Goal: Navigation & Orientation: Find specific page/section

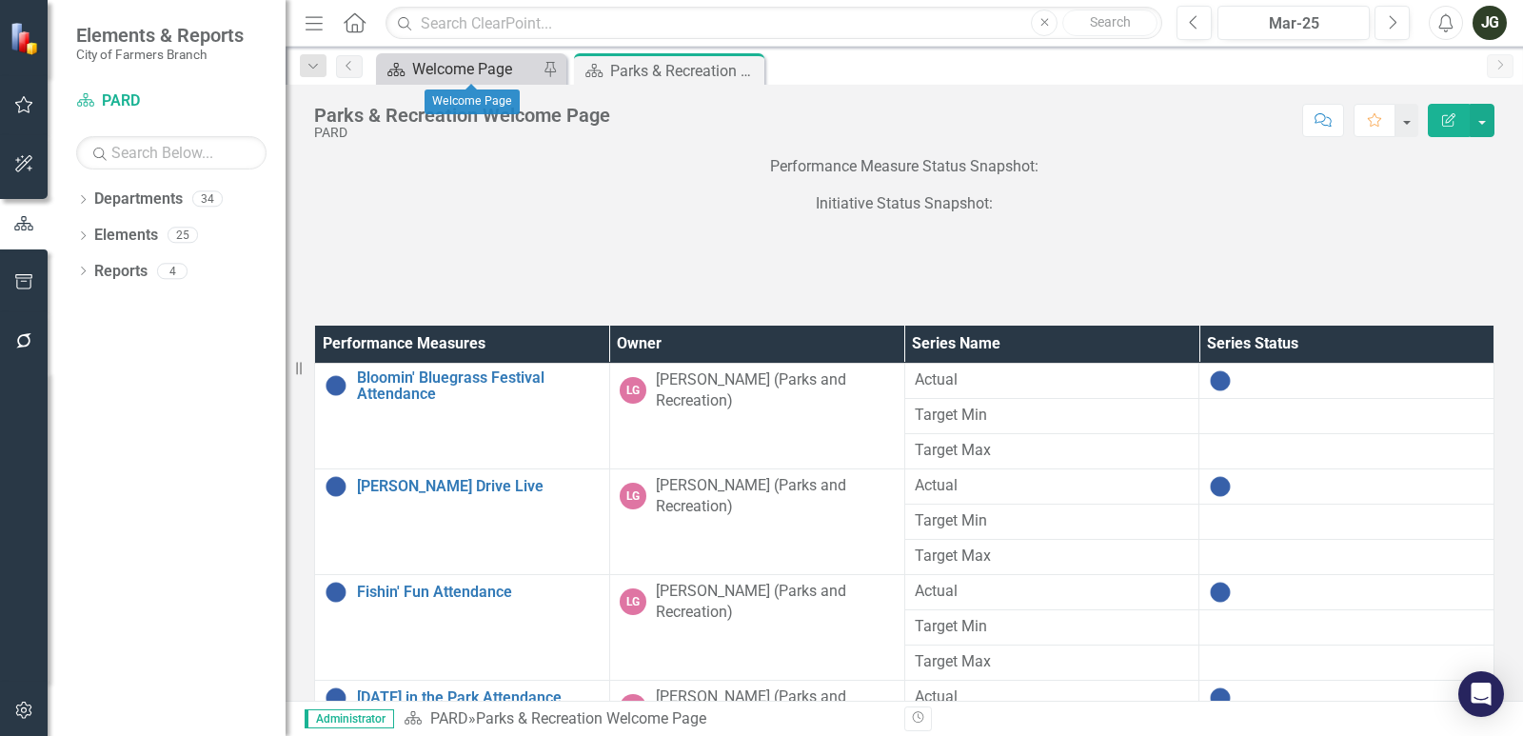
click at [474, 61] on div "Welcome Page" at bounding box center [475, 69] width 126 height 24
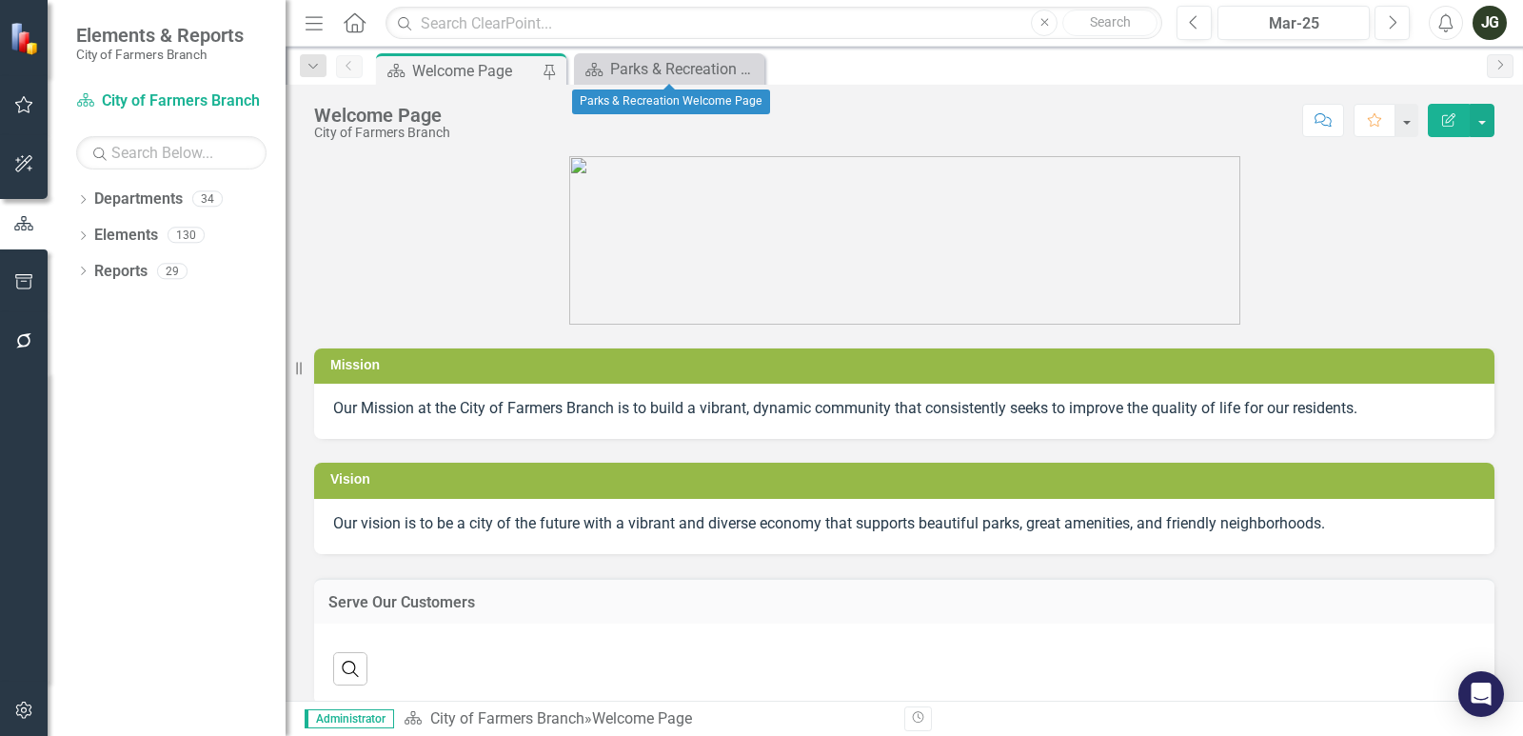
drag, startPoint x: 749, startPoint y: 71, endPoint x: 732, endPoint y: 80, distance: 19.2
click at [0, 0] on icon "Close" at bounding box center [0, 0] width 0 height 0
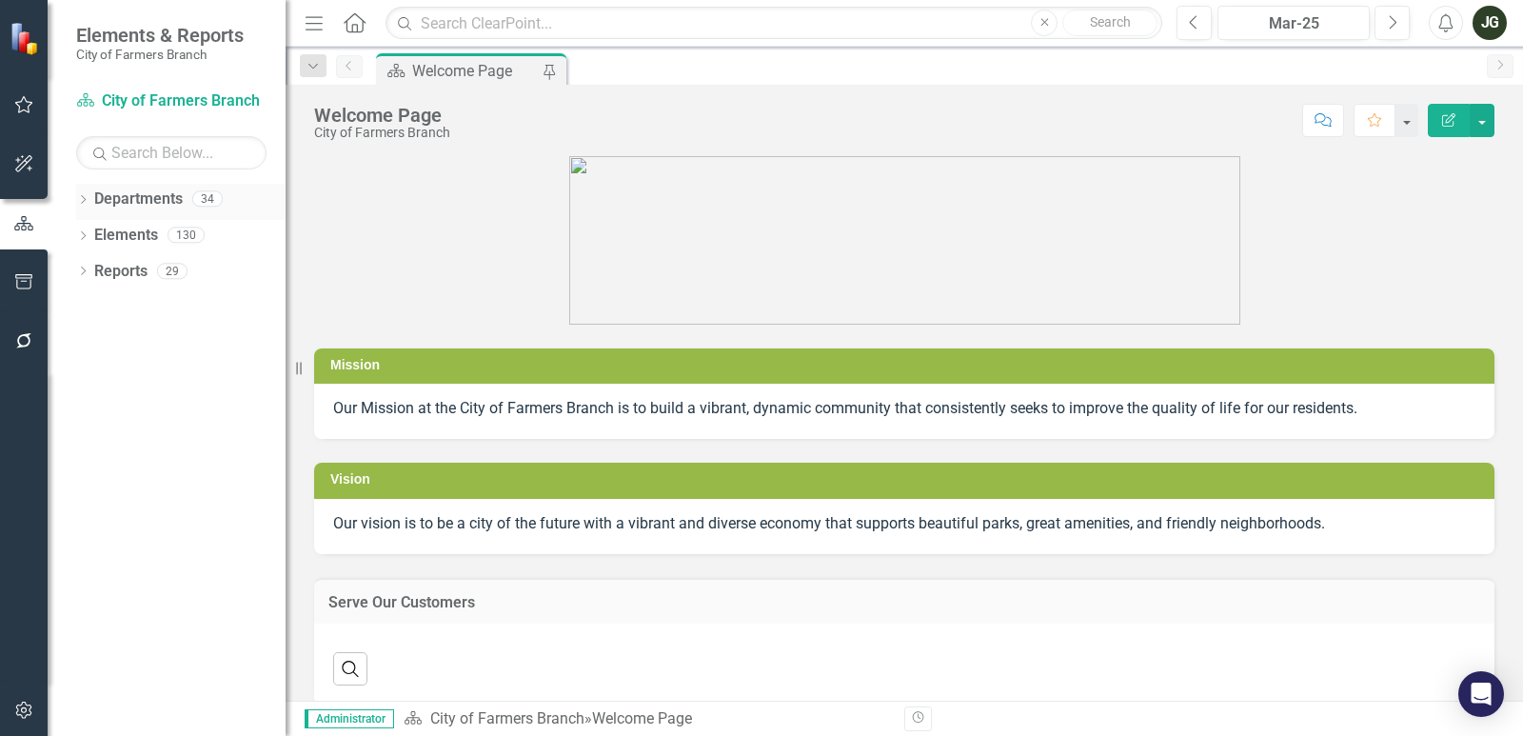
click at [86, 199] on icon at bounding box center [83, 199] width 5 height 9
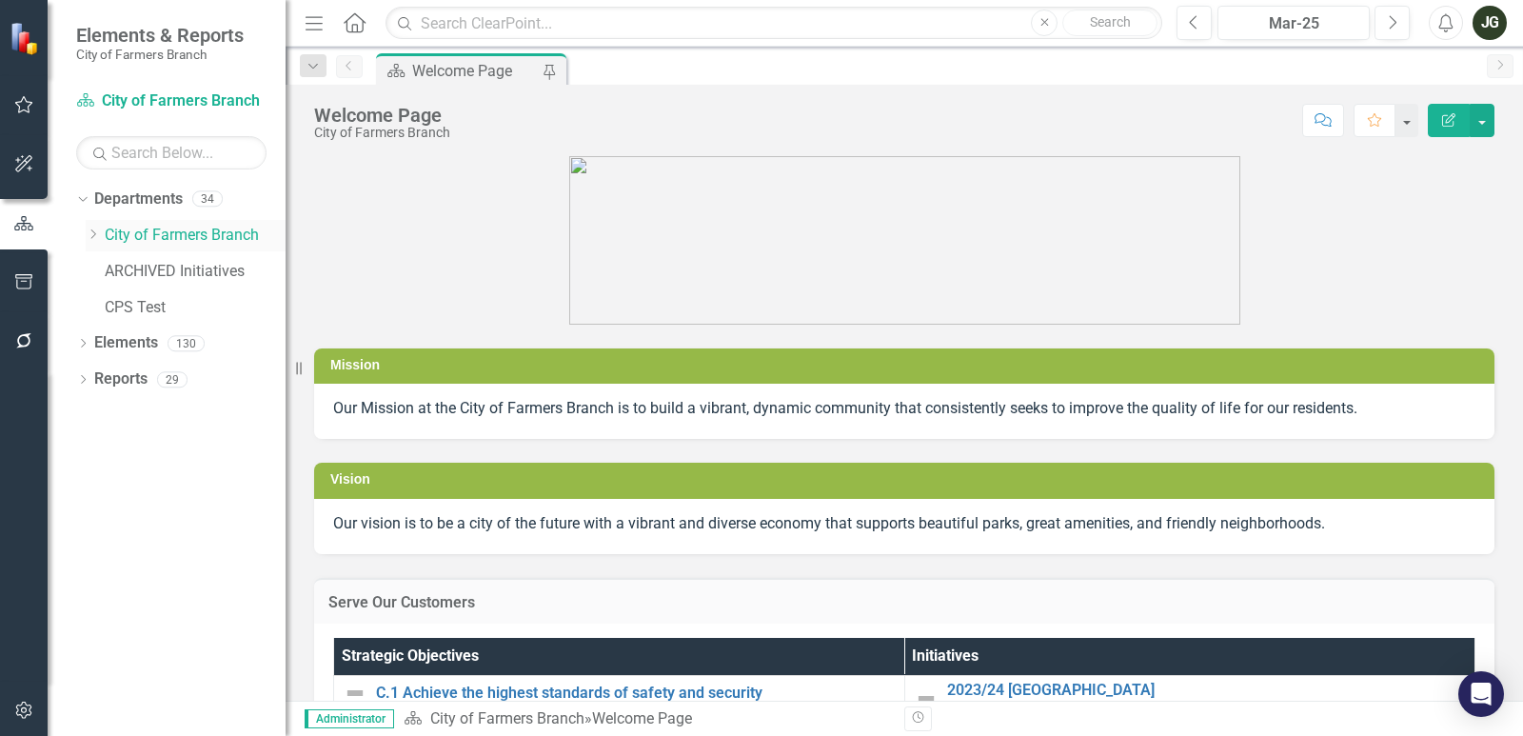
click at [88, 237] on icon "Dropdown" at bounding box center [93, 233] width 14 height 11
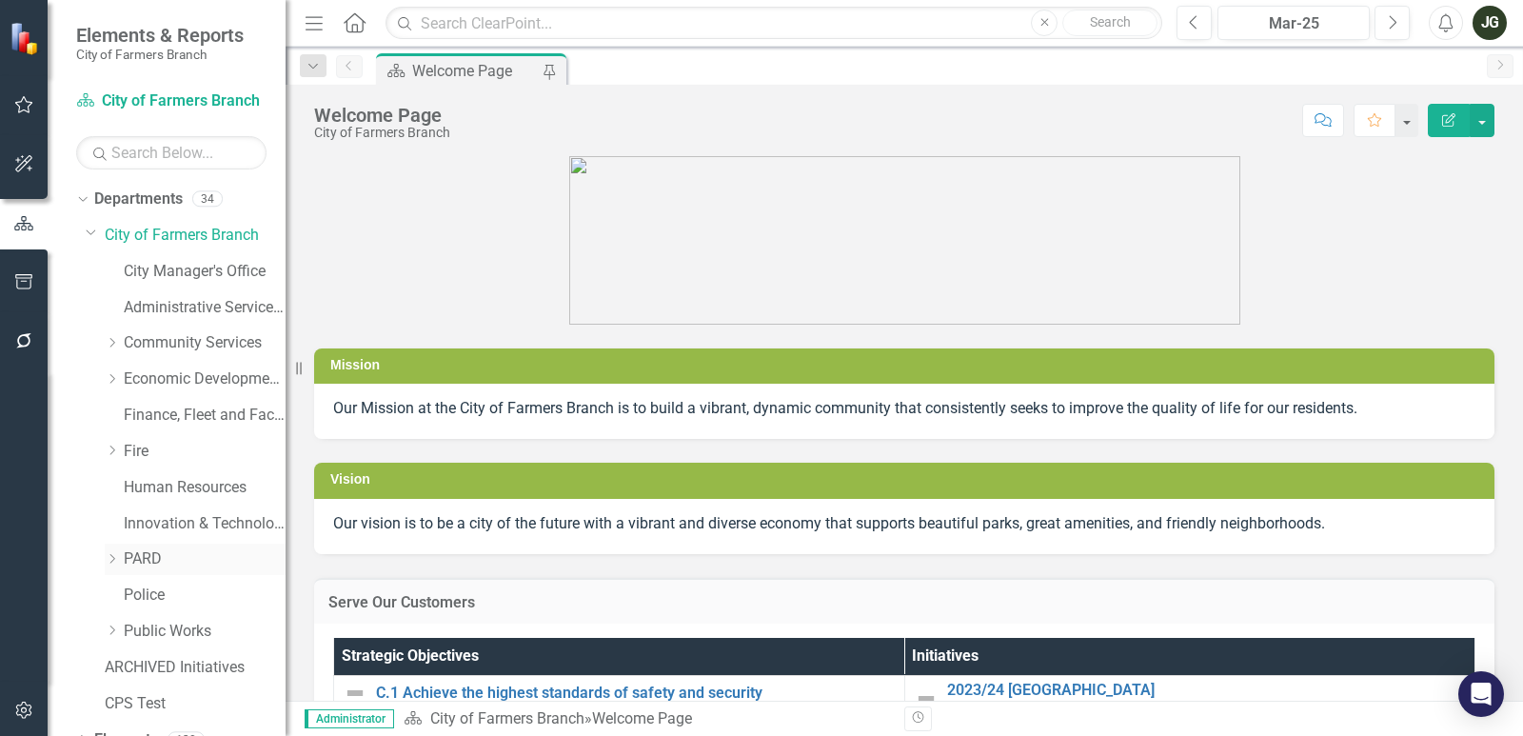
click at [151, 567] on link "PARD" at bounding box center [205, 559] width 162 height 22
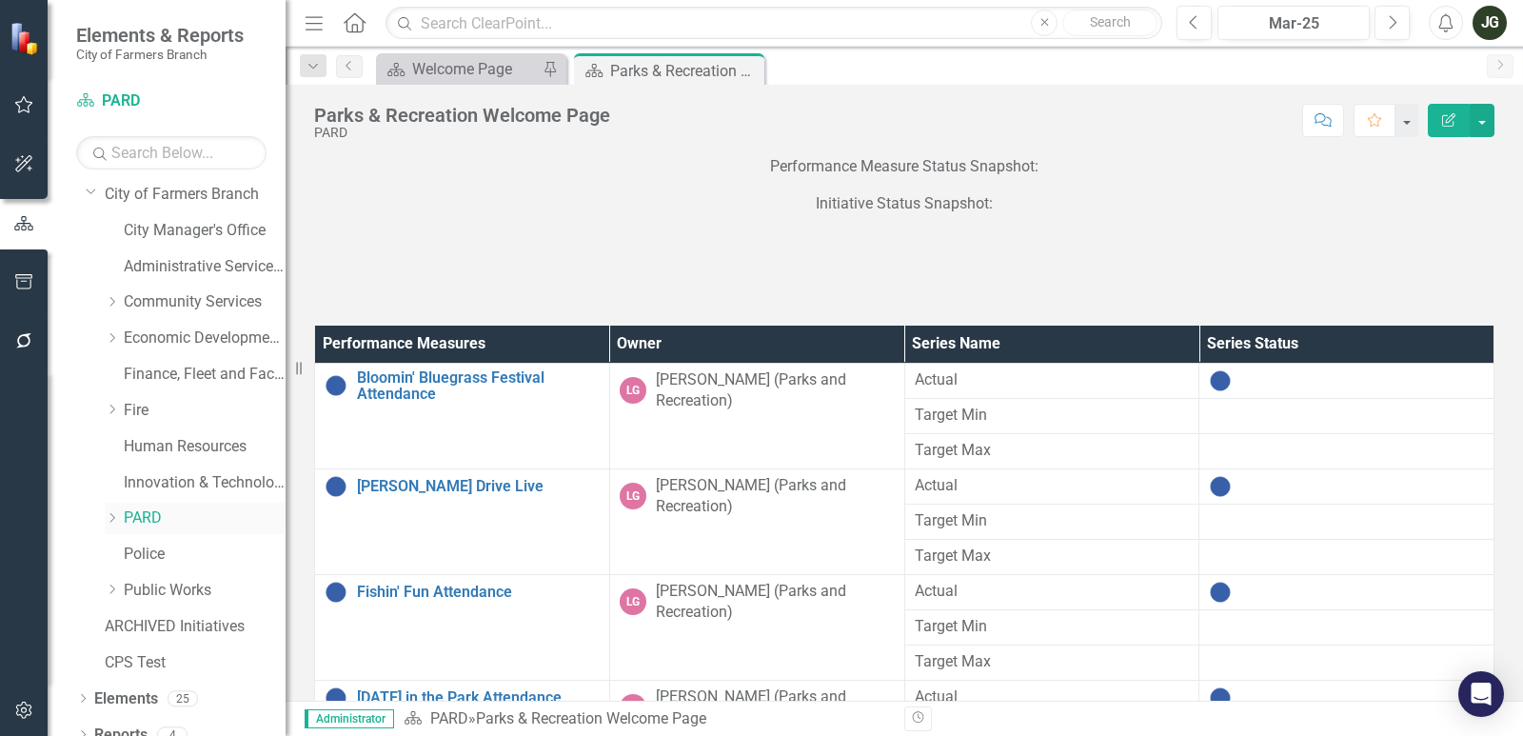
scroll to position [60, 0]
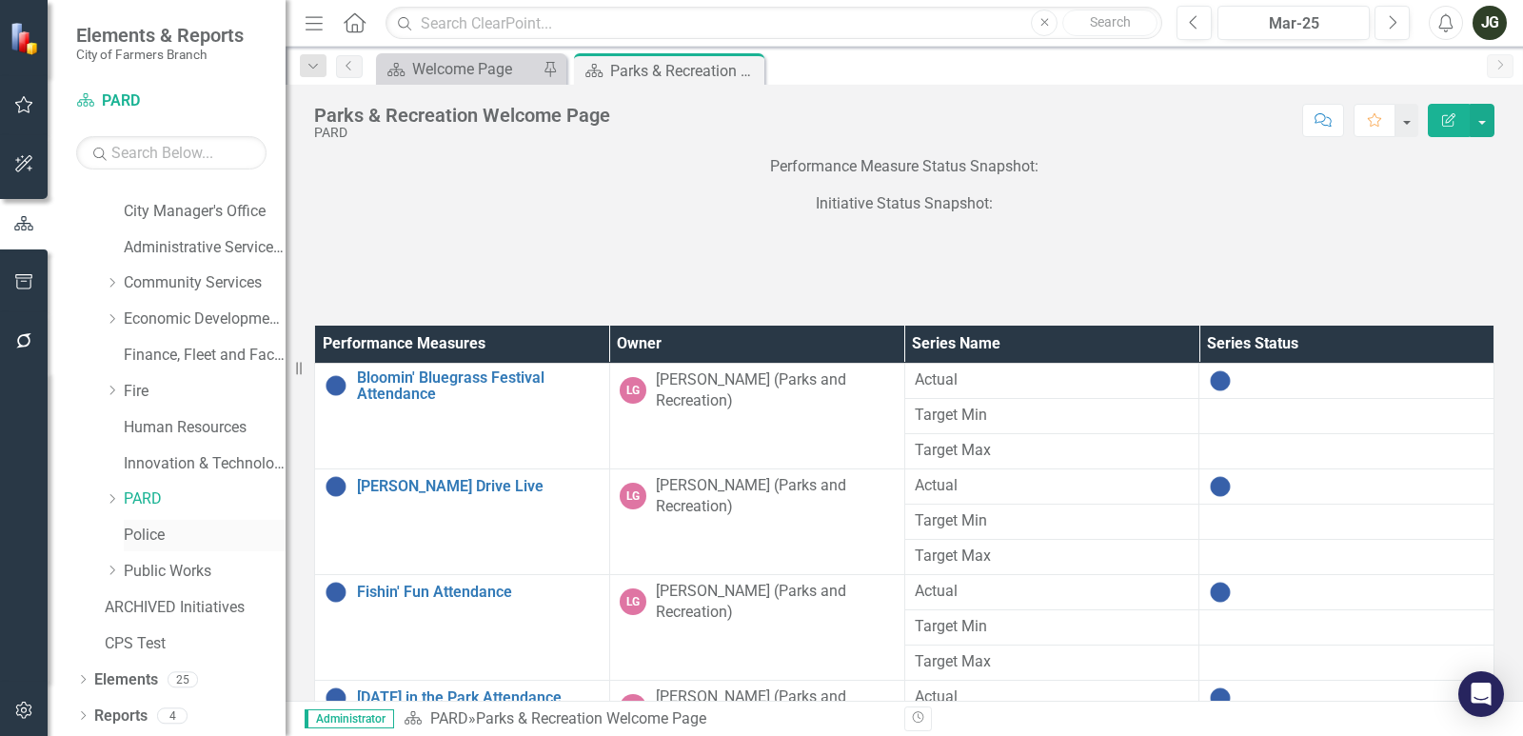
click at [153, 542] on link "Police" at bounding box center [205, 535] width 162 height 22
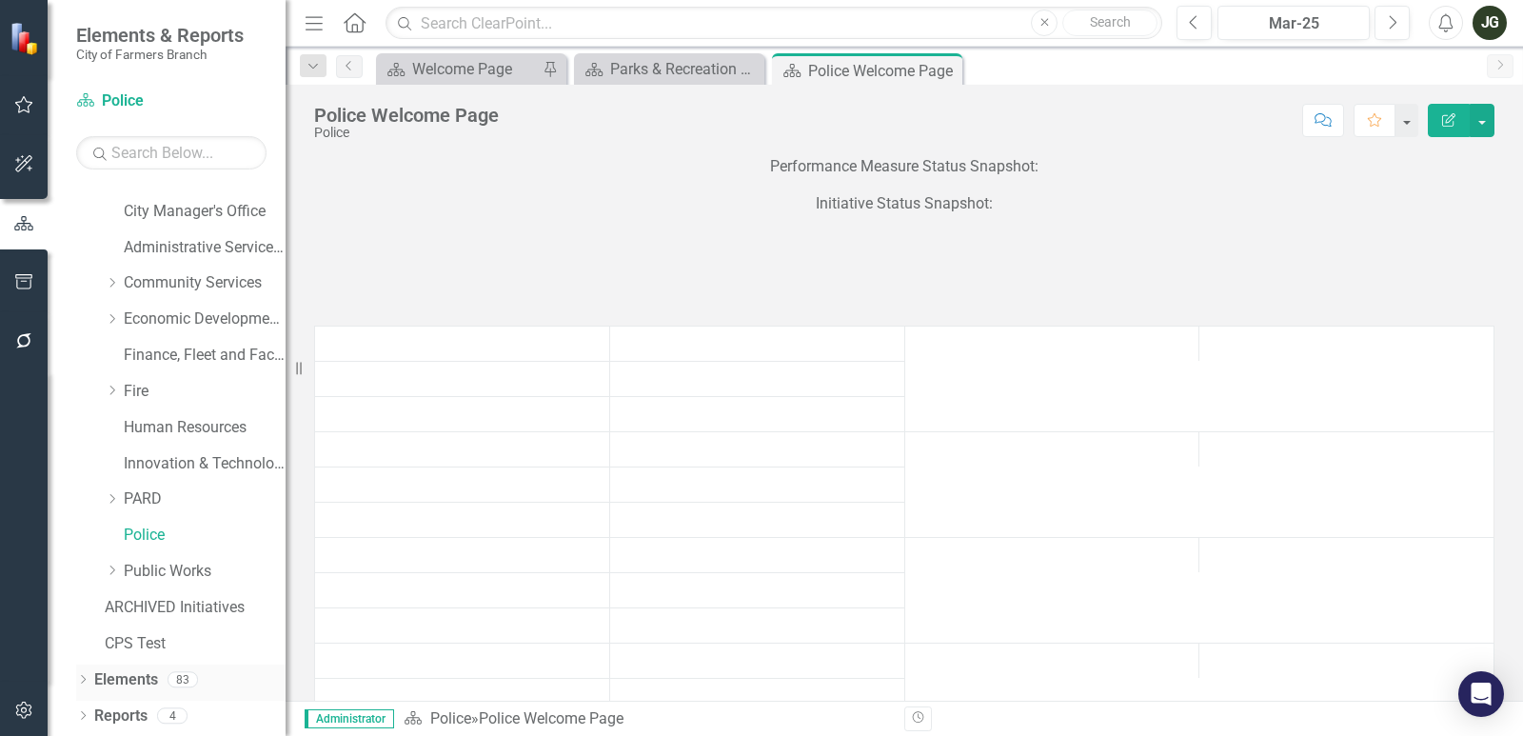
click at [79, 686] on icon "Dropdown" at bounding box center [82, 681] width 13 height 10
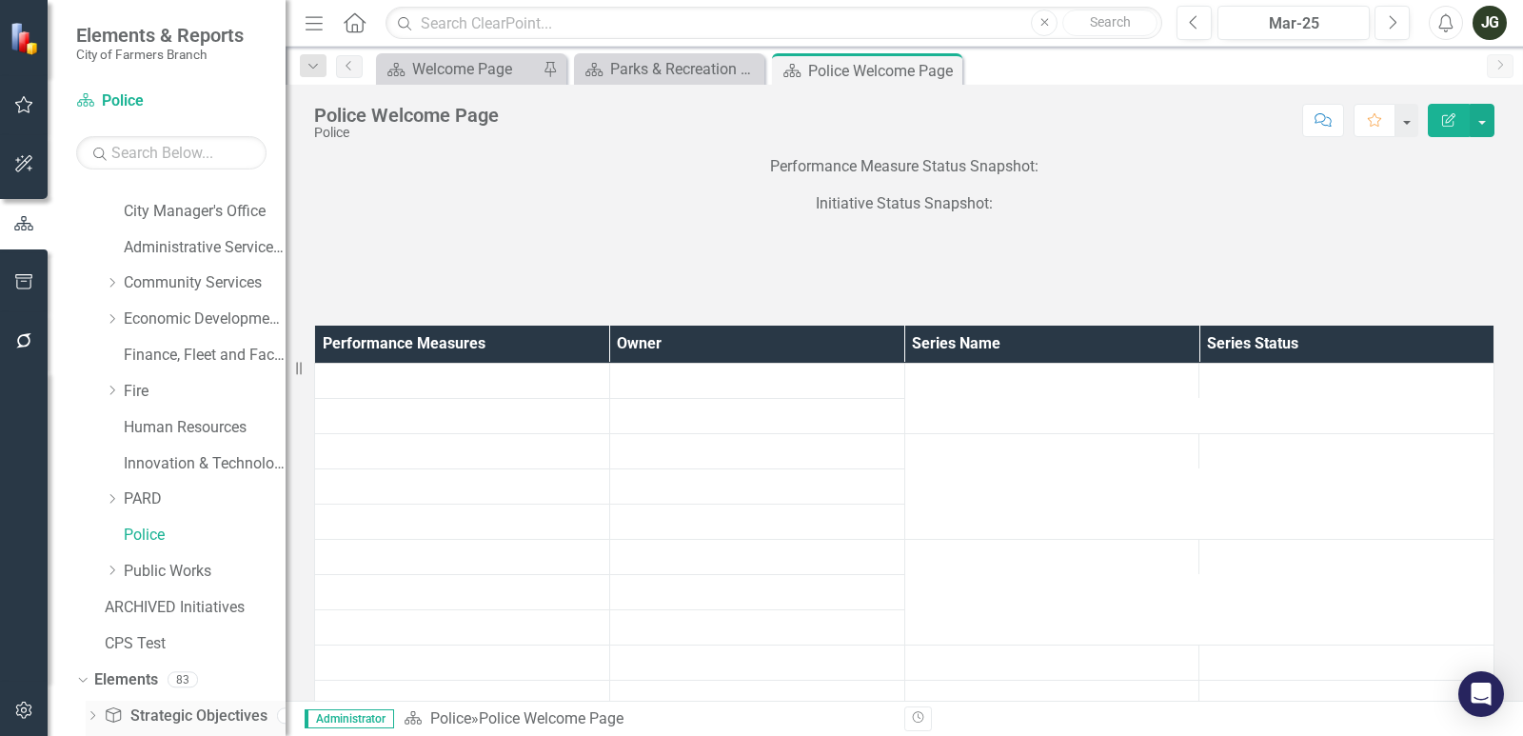
scroll to position [168, 0]
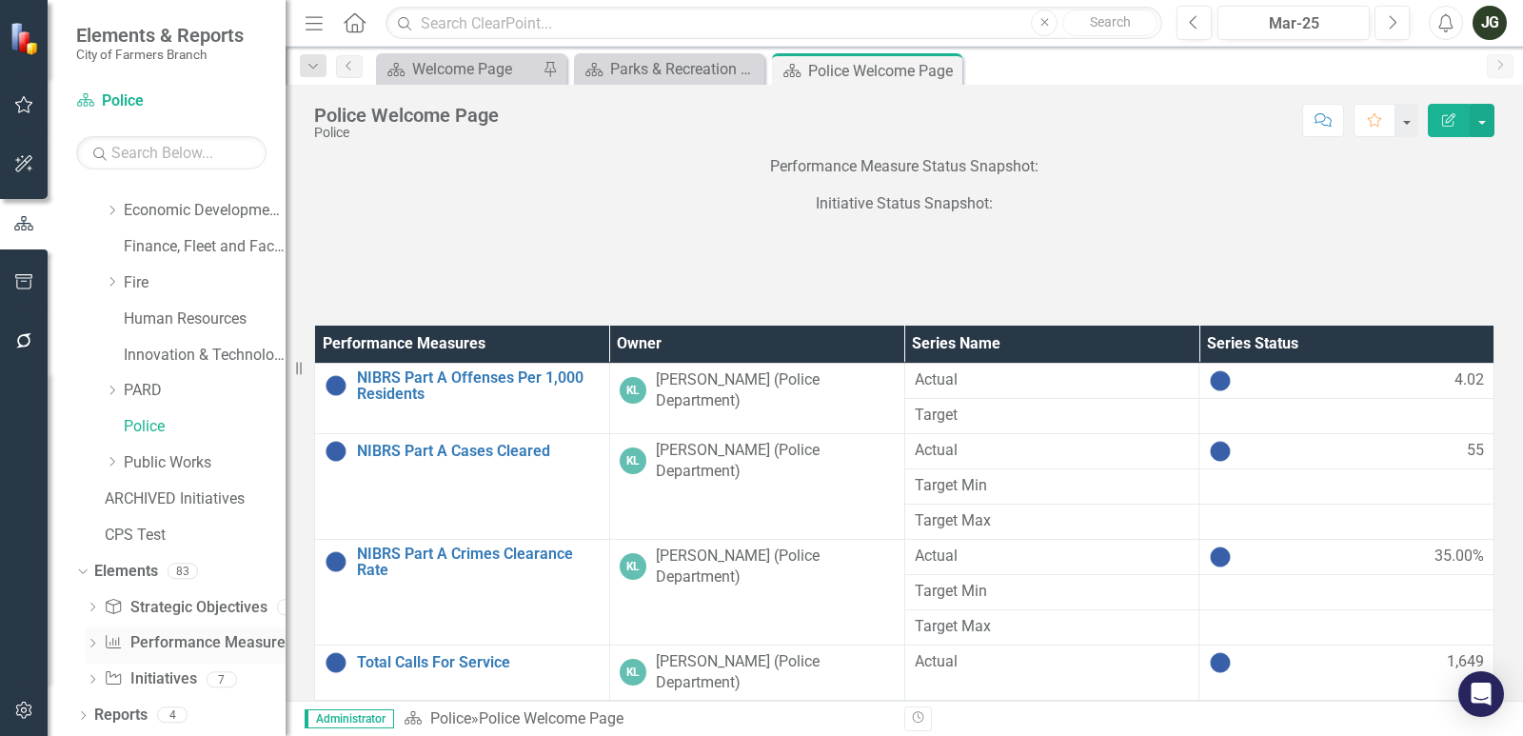
click at [127, 642] on link "Performance Measure Performance Measures" at bounding box center [198, 643] width 188 height 22
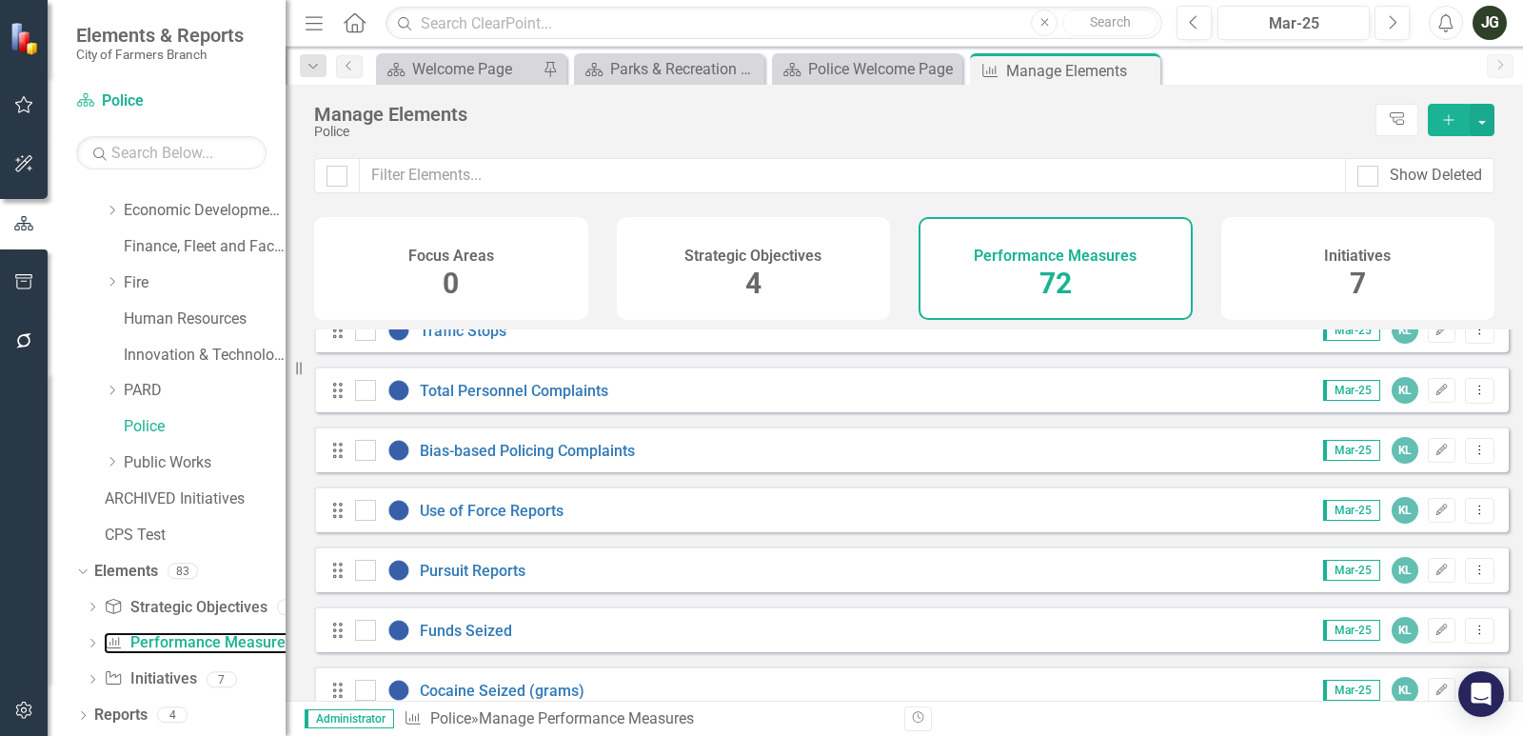
scroll to position [3046, 0]
